Goal: Information Seeking & Learning: Learn about a topic

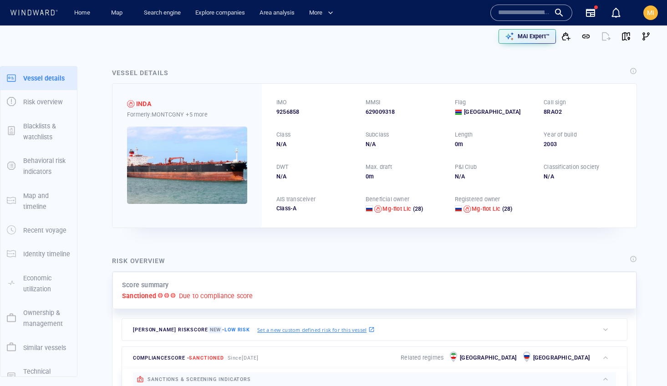
click at [522, 12] on input "text" at bounding box center [524, 13] width 52 height 14
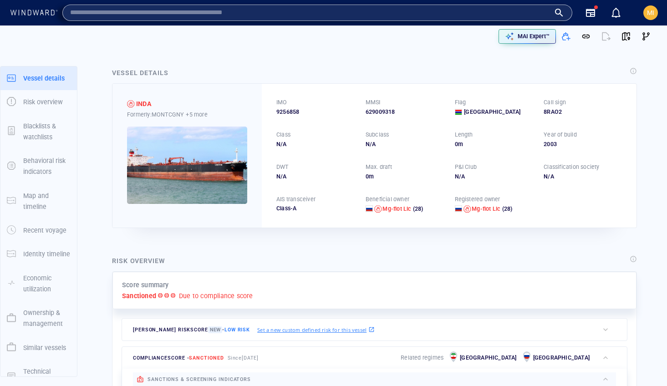
paste input "*******"
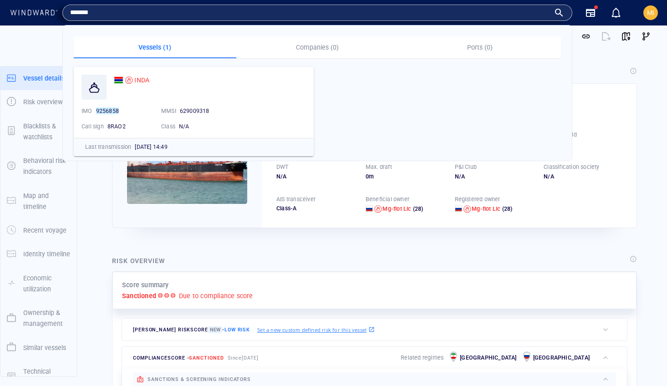
type input "*******"
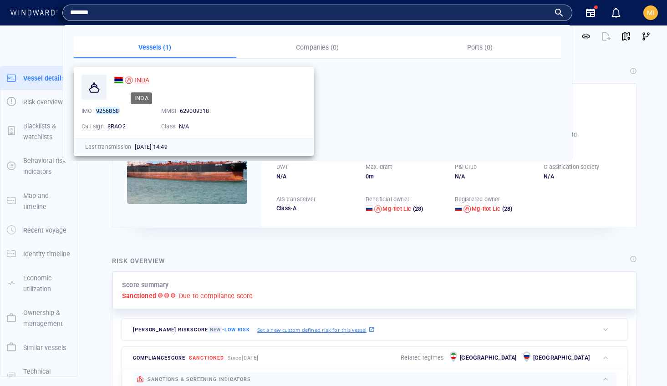
click at [143, 78] on span "INDA" at bounding box center [141, 80] width 15 height 7
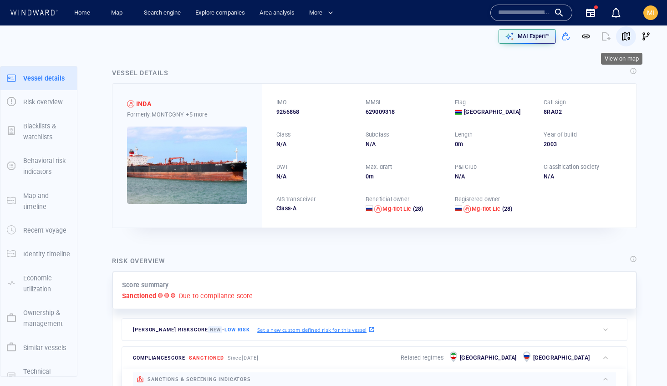
click at [626, 35] on span "button" at bounding box center [626, 36] width 9 height 9
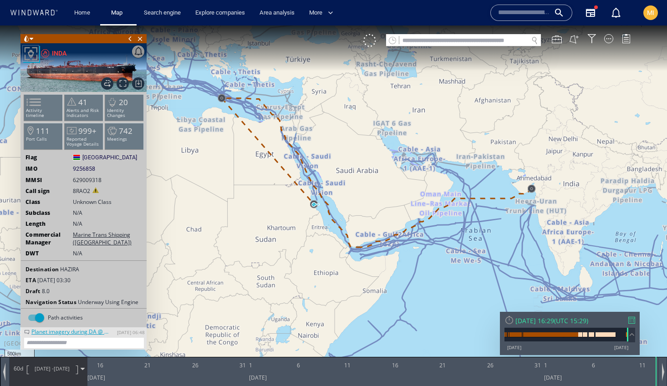
drag, startPoint x: 394, startPoint y: 243, endPoint x: 487, endPoint y: 259, distance: 95.2
click at [487, 259] on canvas "Map" at bounding box center [333, 202] width 667 height 352
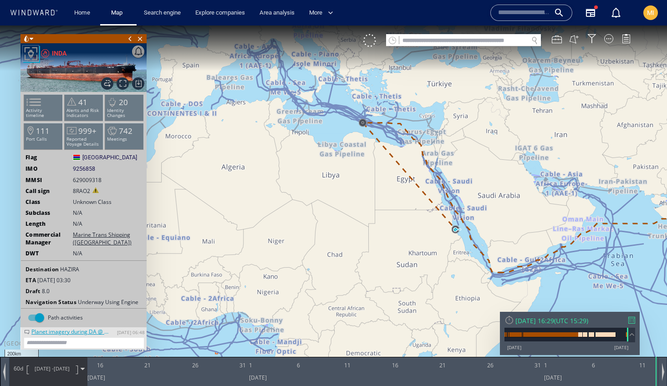
drag, startPoint x: 375, startPoint y: 138, endPoint x: 361, endPoint y: 246, distance: 108.0
click at [361, 246] on canvas "Map" at bounding box center [333, 202] width 667 height 352
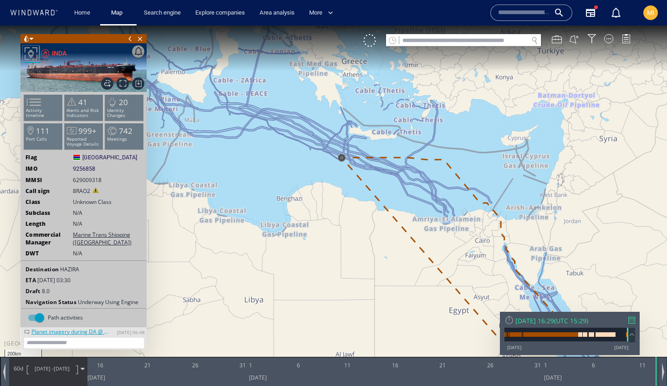
click at [338, 197] on canvas "Map" at bounding box center [333, 202] width 667 height 352
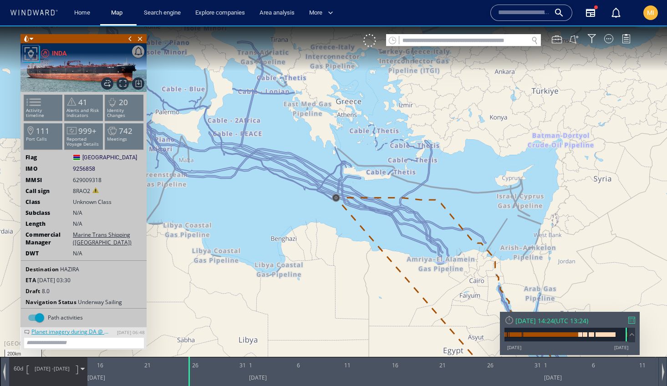
click at [338, 197] on canvas "Map" at bounding box center [333, 202] width 667 height 352
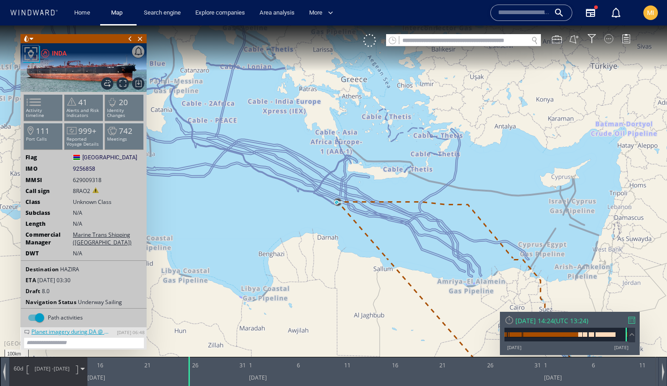
click at [606, 37] on div at bounding box center [608, 38] width 9 height 9
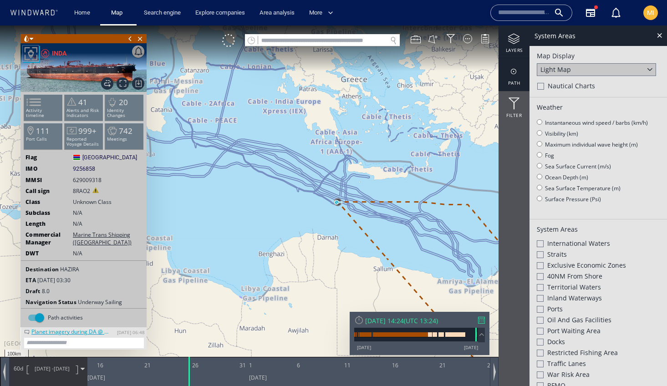
click at [512, 72] on div at bounding box center [514, 71] width 31 height 11
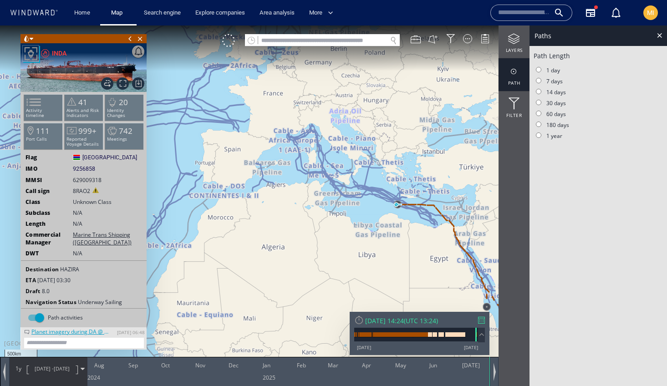
drag, startPoint x: 421, startPoint y: 205, endPoint x: 351, endPoint y: 142, distance: 94.2
click at [353, 142] on canvas "Map" at bounding box center [333, 202] width 667 height 352
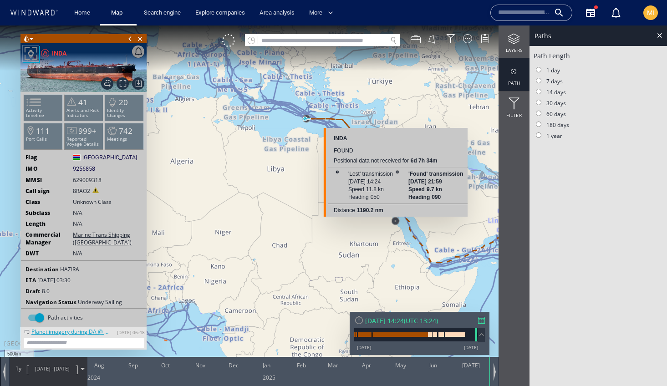
click at [395, 224] on canvas "Map" at bounding box center [333, 202] width 667 height 352
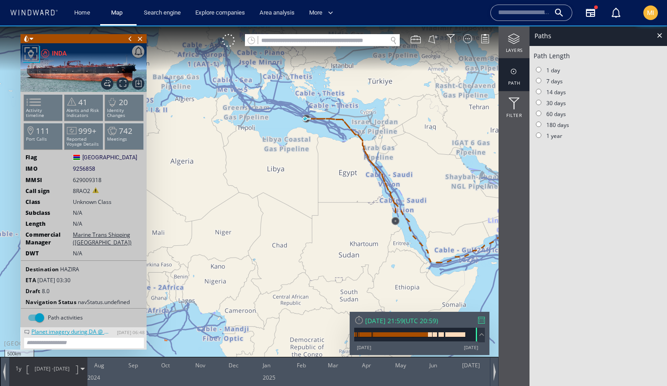
click at [396, 225] on canvas "Map" at bounding box center [333, 202] width 667 height 352
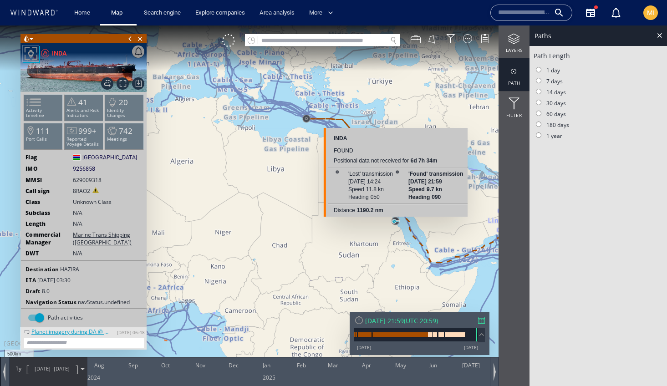
click at [396, 225] on canvas "Map" at bounding box center [333, 202] width 667 height 352
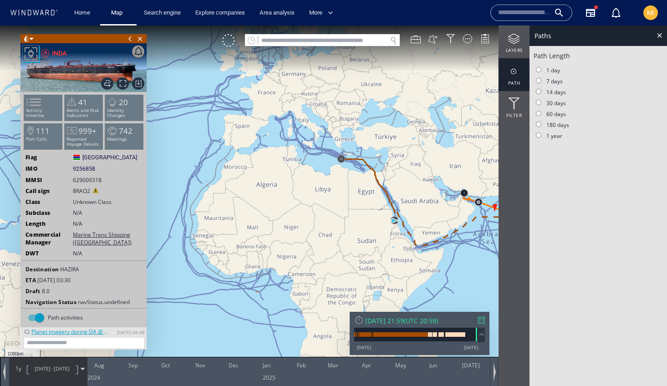
drag, startPoint x: 415, startPoint y: 227, endPoint x: 355, endPoint y: 226, distance: 59.7
click at [359, 226] on canvas "Map" at bounding box center [333, 202] width 667 height 352
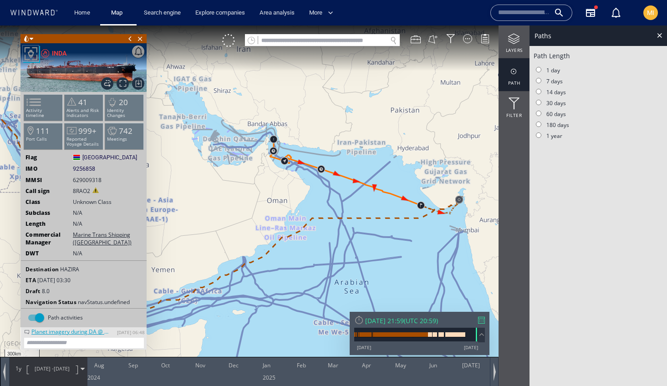
drag, startPoint x: 328, startPoint y: 190, endPoint x: 353, endPoint y: 206, distance: 29.2
click at [353, 206] on canvas "Map" at bounding box center [333, 202] width 667 height 352
